Goal: Information Seeking & Learning: Compare options

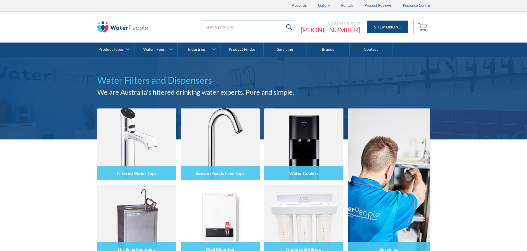
click at [235, 28] on input "search" at bounding box center [248, 27] width 94 height 13
type input "D5"
click at [300, 21] on input "submit" at bounding box center [306, 27] width 12 height 13
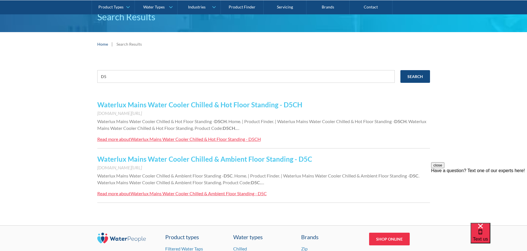
scroll to position [56, 0]
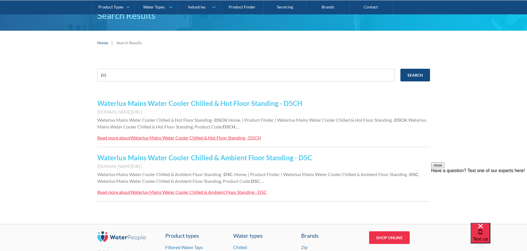
click at [196, 159] on link "Waterlux Mains Water Cooler Chilled & Ambient Floor Standing - D5C" at bounding box center [204, 158] width 215 height 8
click at [148, 104] on link "Waterlux Mains Water Cooler Chilled & Hot Floor Standing - D5CH" at bounding box center [199, 103] width 205 height 8
